Goal: Transaction & Acquisition: Purchase product/service

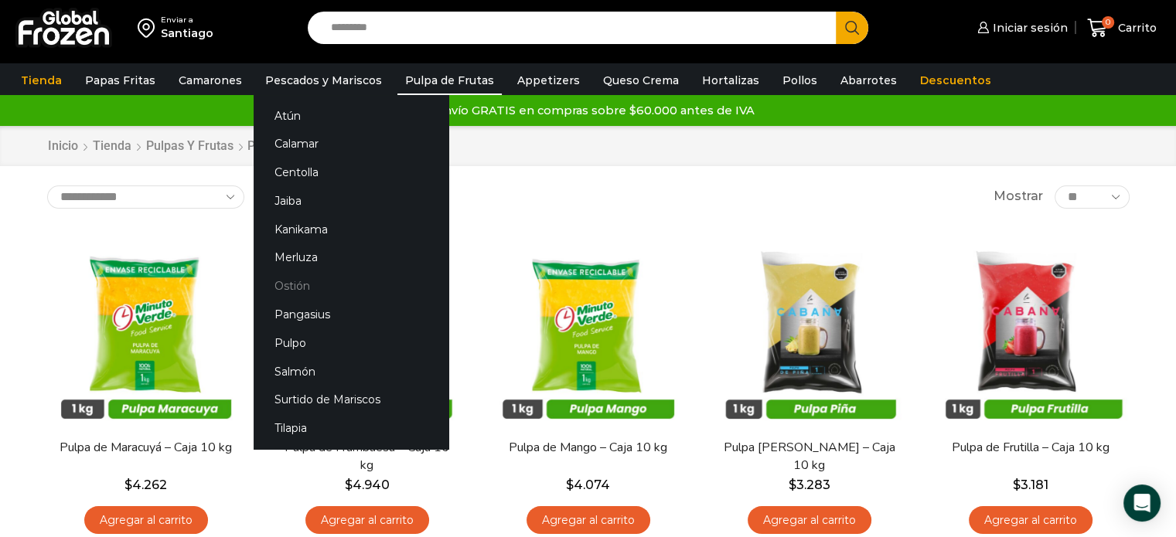
click at [281, 288] on link "Ostión" at bounding box center [351, 286] width 195 height 29
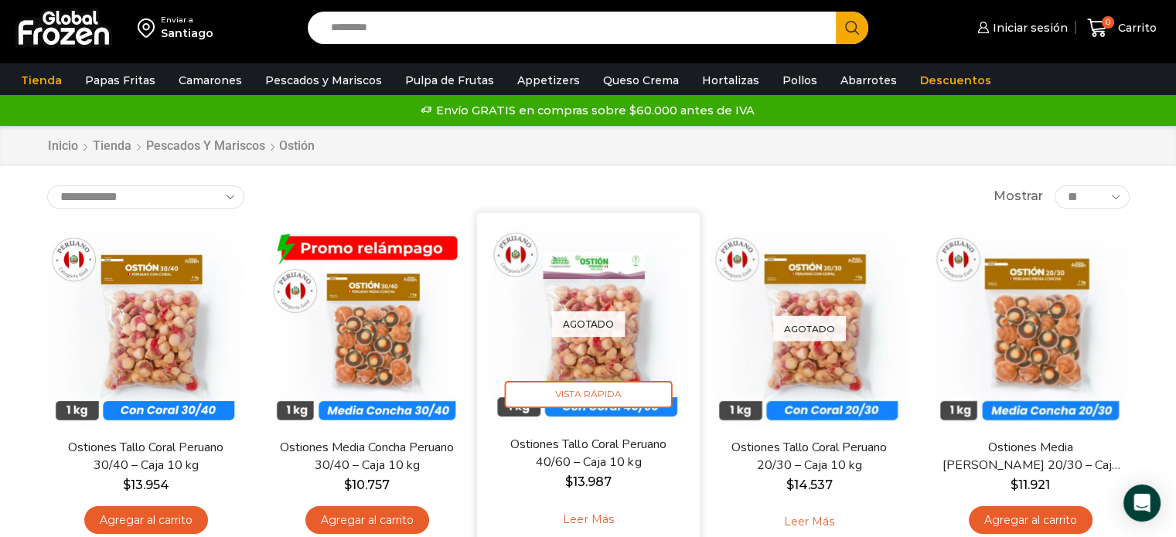
click at [594, 339] on img at bounding box center [588, 323] width 199 height 199
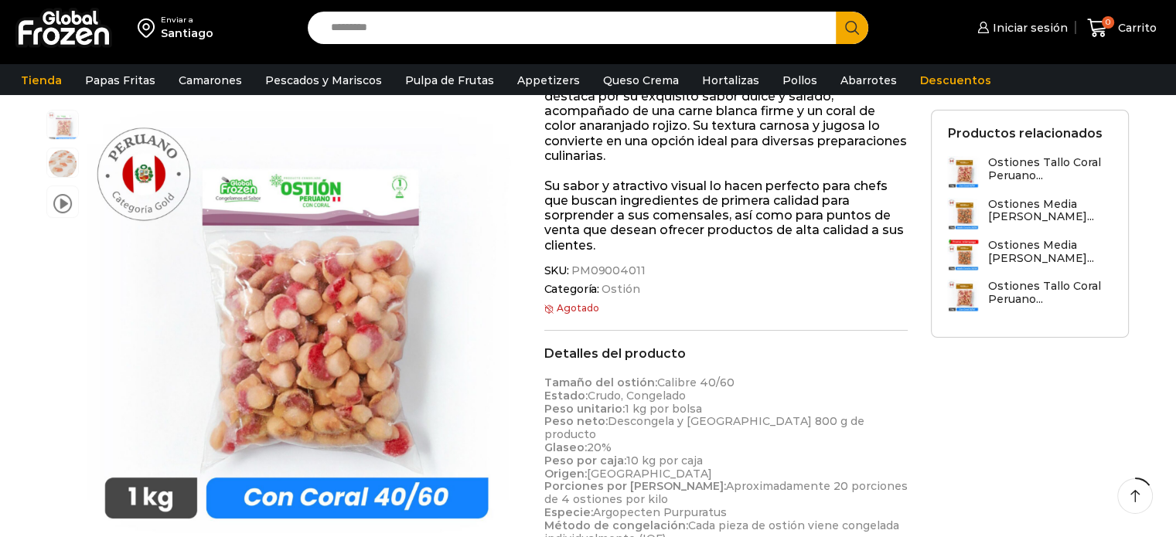
scroll to position [309, 0]
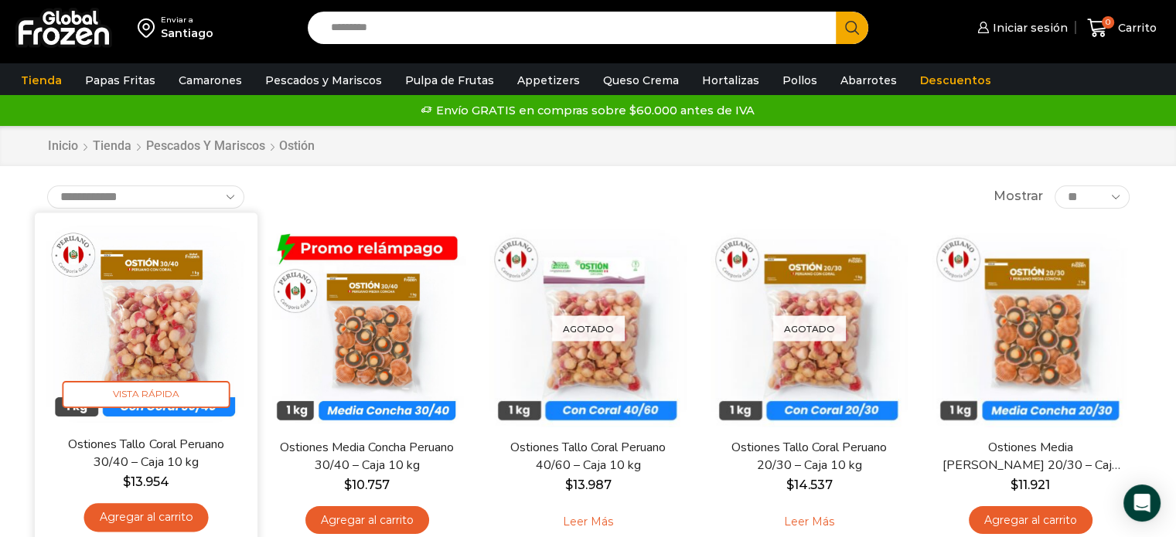
click at [140, 344] on img at bounding box center [145, 323] width 199 height 199
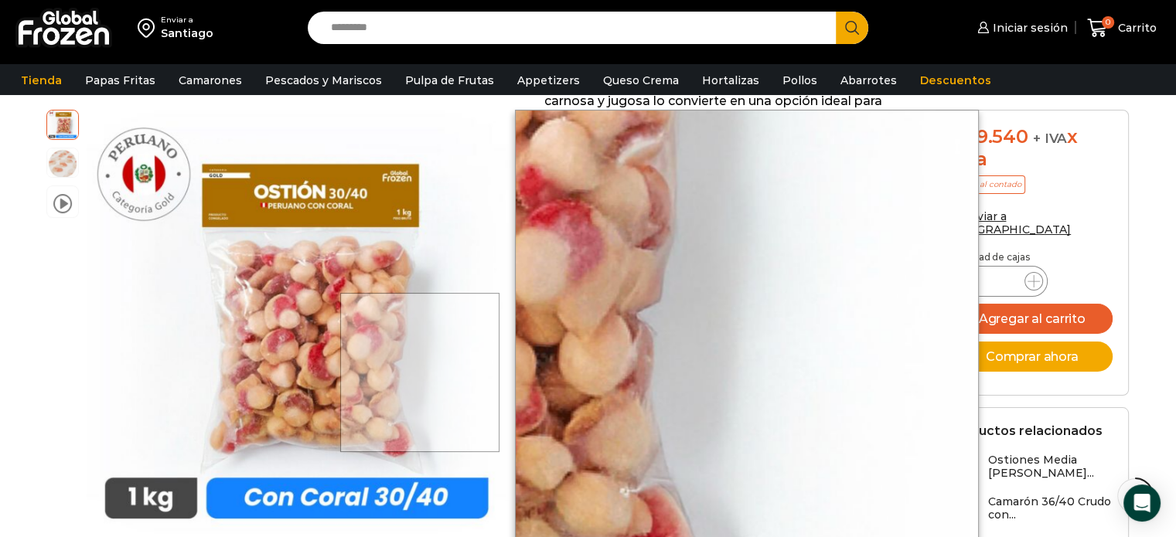
click at [448, 373] on div at bounding box center [419, 372] width 159 height 159
